Goal: Information Seeking & Learning: Learn about a topic

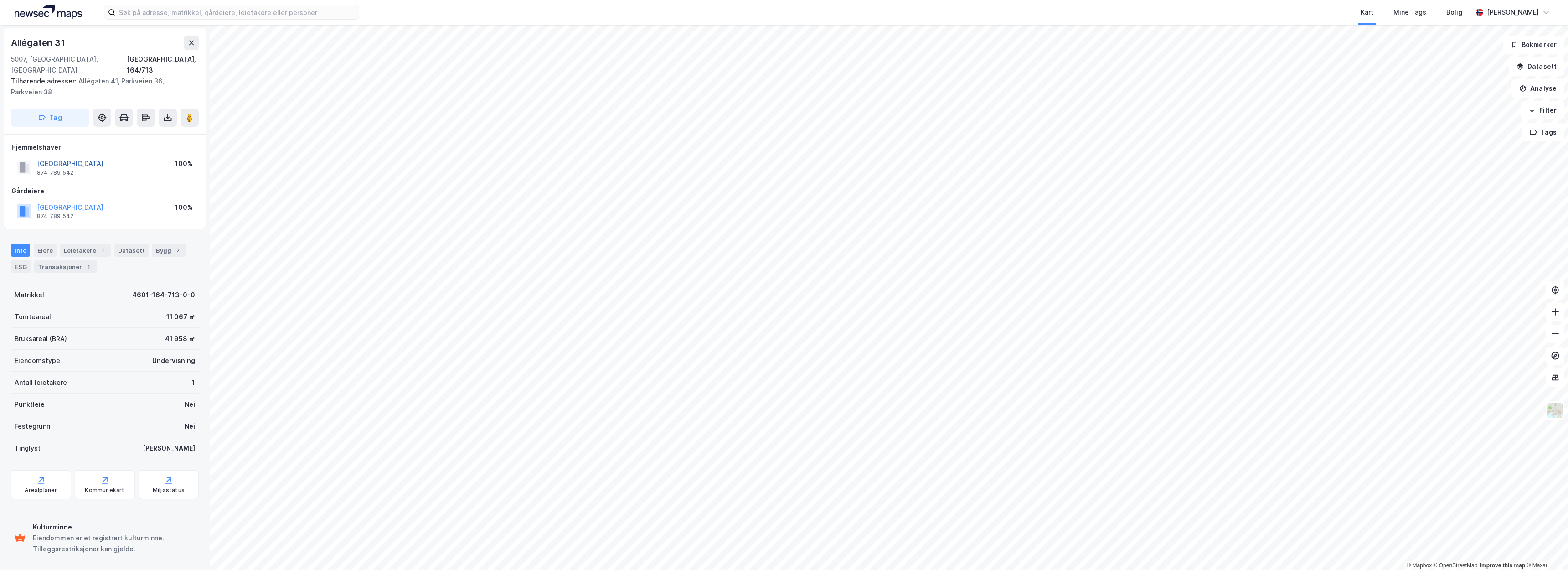
click at [0, 0] on button "[GEOGRAPHIC_DATA]" at bounding box center [0, 0] width 0 height 0
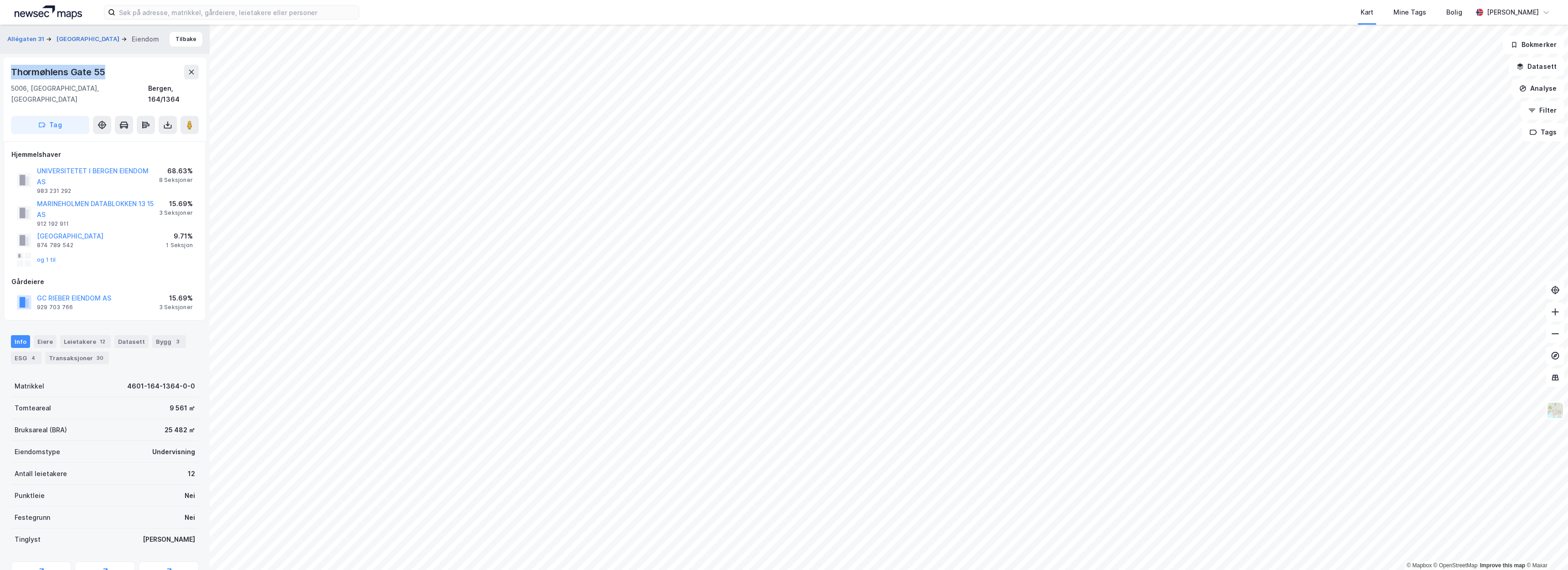
drag, startPoint x: 100, startPoint y: 72, endPoint x: 7, endPoint y: 70, distance: 93.0
click at [7, 70] on div "Thormøhlens [STREET_ADDRESS]" at bounding box center [105, 99] width 202 height 84
copy div "Thormøhlens Gate 55"
click at [212, 13] on input at bounding box center [237, 12] width 243 height 13
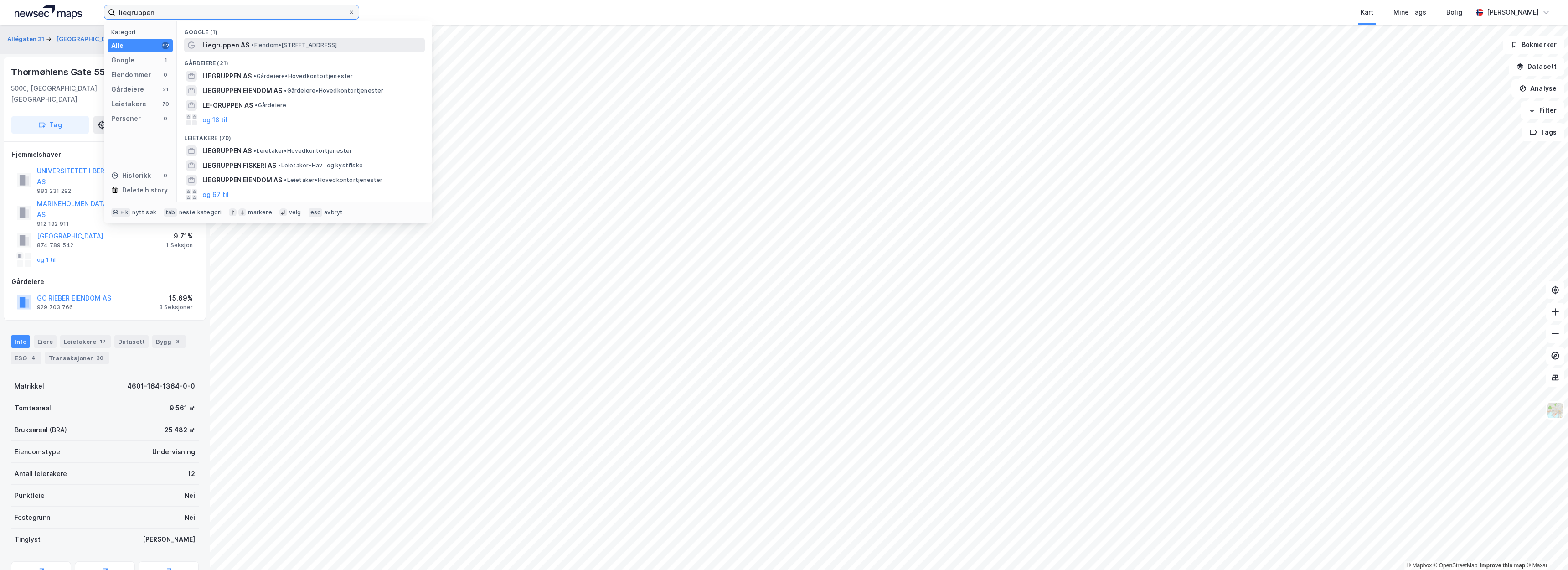
type input "liegruppen"
click at [251, 46] on span "•" at bounding box center [253, 44] width 2 height 7
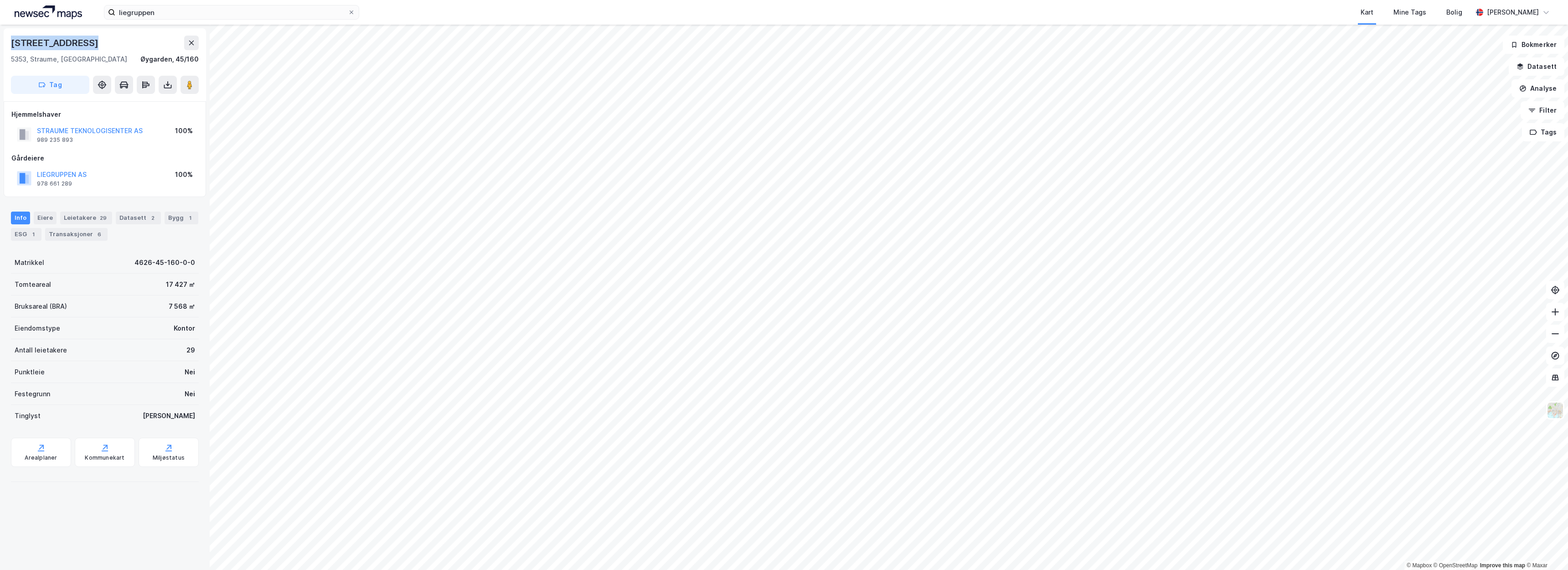
drag, startPoint x: 87, startPoint y: 40, endPoint x: 11, endPoint y: 46, distance: 76.2
click at [11, 46] on div "[STREET_ADDRESS]" at bounding box center [105, 43] width 188 height 15
copy div "[STREET_ADDRESS]"
click at [164, 211] on div "Bygg 1" at bounding box center [181, 217] width 33 height 13
